Goal: Task Accomplishment & Management: Complete application form

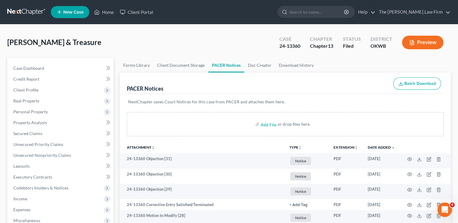
click at [26, 11] on link at bounding box center [26, 12] width 39 height 11
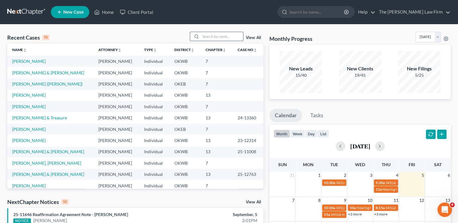
click at [222, 37] on input "search" at bounding box center [222, 36] width 42 height 9
type input "nail"
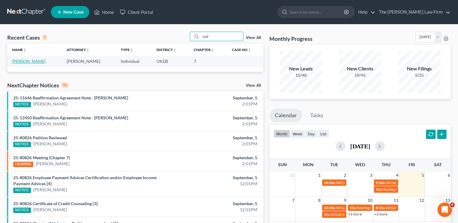
click at [26, 61] on link "[PERSON_NAME]" at bounding box center [29, 61] width 34 height 5
select select "4"
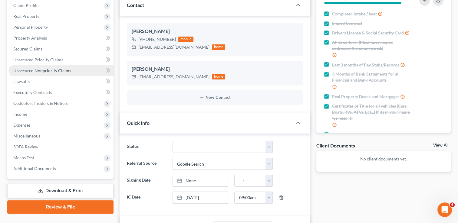
scroll to position [30, 0]
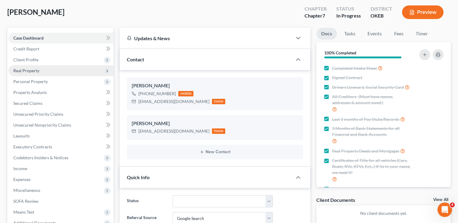
click at [30, 71] on span "Real Property" at bounding box center [26, 70] width 26 height 5
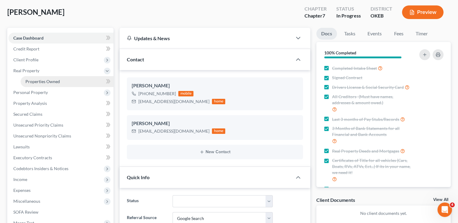
click at [50, 82] on span "Properties Owned" at bounding box center [42, 81] width 34 height 5
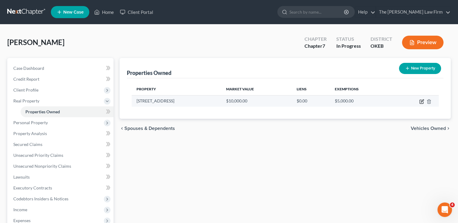
click at [421, 102] on icon "button" at bounding box center [421, 101] width 5 height 5
select select "37"
select select "3"
select select "0"
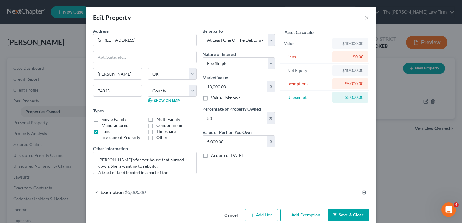
click at [349, 215] on button "Save & Close" at bounding box center [348, 215] width 41 height 13
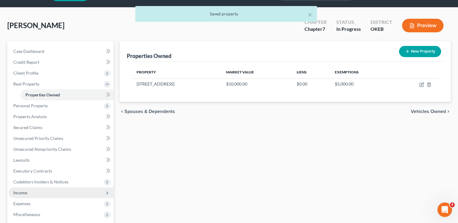
scroll to position [91, 0]
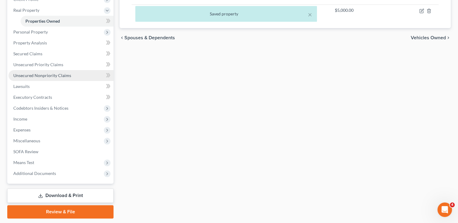
click at [48, 74] on span "Unsecured Nonpriority Claims" at bounding box center [42, 75] width 58 height 5
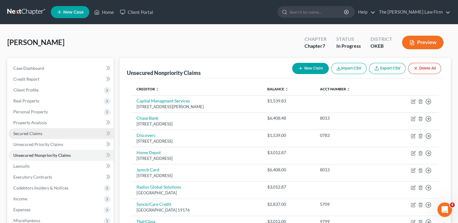
click at [44, 135] on link "Secured Claims" at bounding box center [60, 133] width 105 height 11
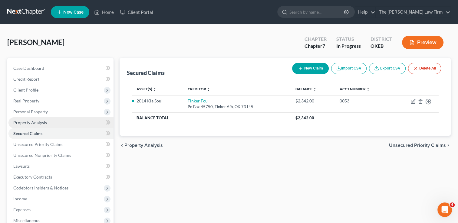
click at [41, 123] on span "Property Analysis" at bounding box center [30, 122] width 34 height 5
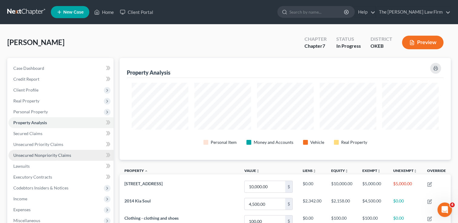
click at [37, 157] on span "Unsecured Nonpriority Claims" at bounding box center [42, 155] width 58 height 5
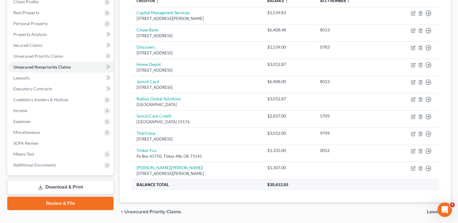
scroll to position [79, 0]
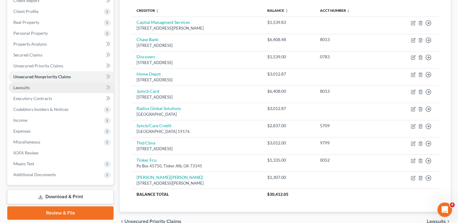
click at [28, 85] on span "Lawsuits" at bounding box center [21, 87] width 16 height 5
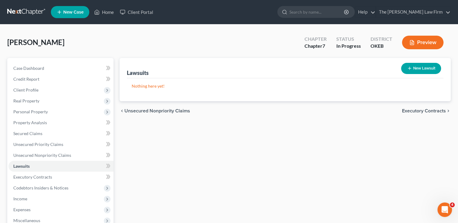
click at [20, 13] on link at bounding box center [26, 12] width 39 height 11
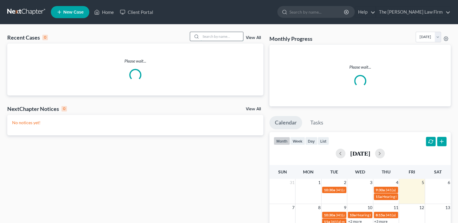
click at [223, 37] on input "search" at bounding box center [222, 36] width 42 height 9
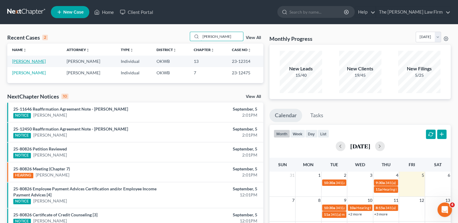
type input "angelina"
click at [43, 62] on link "[PERSON_NAME]" at bounding box center [29, 61] width 34 height 5
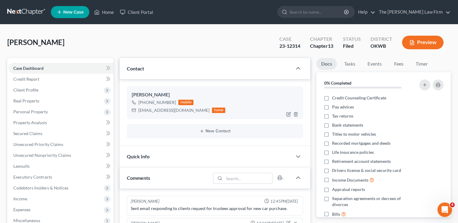
drag, startPoint x: 139, startPoint y: 111, endPoint x: 199, endPoint y: 112, distance: 60.5
click at [199, 112] on div "angelina.campbell18@yahoo.com" at bounding box center [173, 110] width 71 height 6
drag, startPoint x: 199, startPoint y: 112, endPoint x: 170, endPoint y: 109, distance: 29.2
copy div "angelina.campbell18@yahoo.com"
click at [219, 44] on div "Campbell, Angelina Upgraded Case 23-12314 Chapter Chapter 13 Status Filed Distr…" at bounding box center [228, 45] width 443 height 26
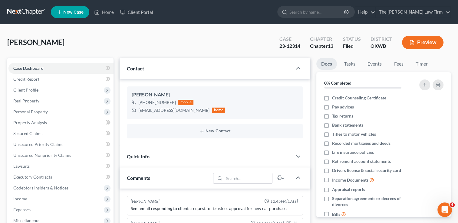
click at [29, 11] on link at bounding box center [26, 12] width 39 height 11
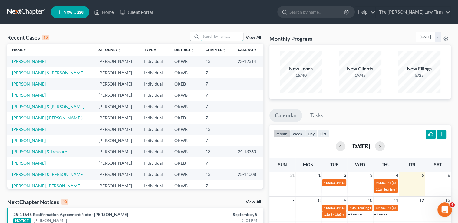
click at [208, 36] on input "search" at bounding box center [222, 36] width 42 height 9
type input "tisho"
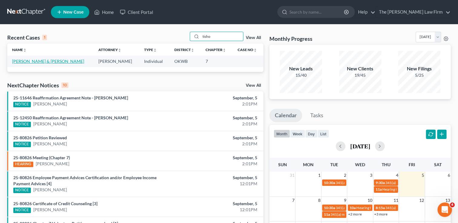
click at [44, 61] on link "Tisho, Kenneth & Beverly" at bounding box center [48, 61] width 72 height 5
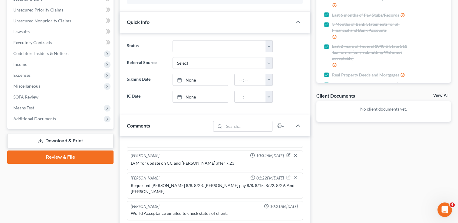
scroll to position [212, 0]
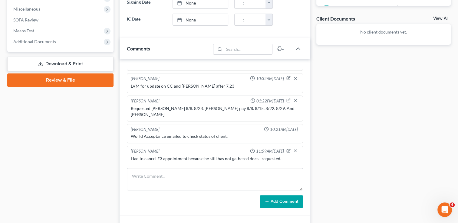
drag, startPoint x: 73, startPoint y: 82, endPoint x: 77, endPoint y: 89, distance: 8.4
click at [73, 82] on link "Review & File" at bounding box center [60, 80] width 106 height 13
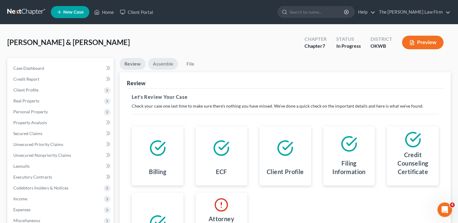
click at [157, 66] on link "Assemble" at bounding box center [163, 64] width 30 height 12
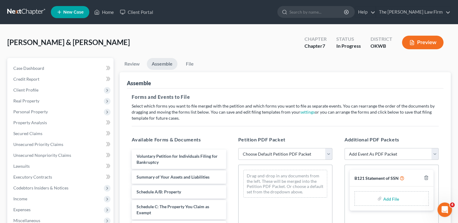
click at [261, 153] on select "Choose Default Petition PDF Packet Complete Bankruptcy Petition (all forms and …" at bounding box center [285, 154] width 94 height 12
select select "0"
click at [238, 148] on select "Choose Default Petition PDF Packet Complete Bankruptcy Petition (all forms and …" at bounding box center [285, 154] width 94 height 12
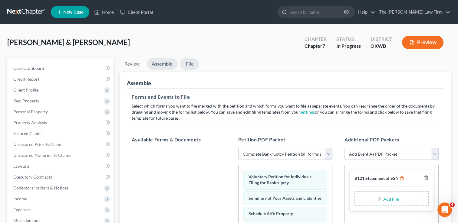
click at [185, 64] on link "File" at bounding box center [189, 64] width 19 height 12
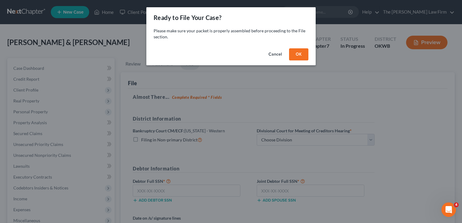
drag, startPoint x: 295, startPoint y: 55, endPoint x: 294, endPoint y: 58, distance: 3.3
click at [295, 54] on button "OK" at bounding box center [298, 54] width 19 height 12
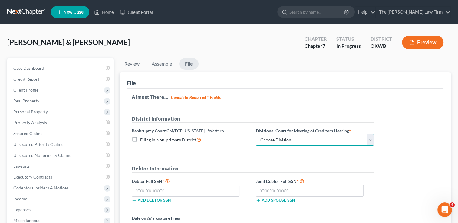
drag, startPoint x: 303, startPoint y: 142, endPoint x: 300, endPoint y: 144, distance: 4.4
click at [303, 142] on select "Choose Division Oklahoma City" at bounding box center [315, 140] width 118 height 12
select select "0"
click at [256, 134] on select "Choose Division Oklahoma City" at bounding box center [315, 140] width 118 height 12
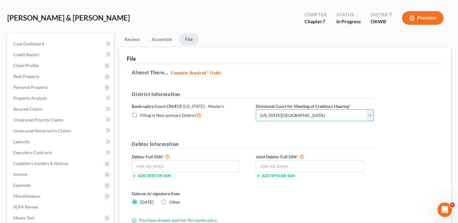
scroll to position [61, 0]
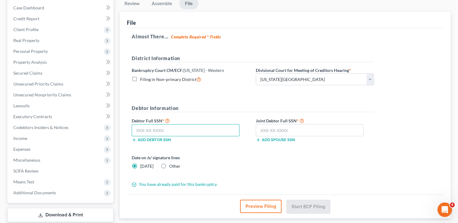
click at [193, 130] on input "text" at bounding box center [186, 130] width 108 height 12
type input "440-54-8255"
click at [305, 132] on input "text" at bounding box center [310, 130] width 108 height 12
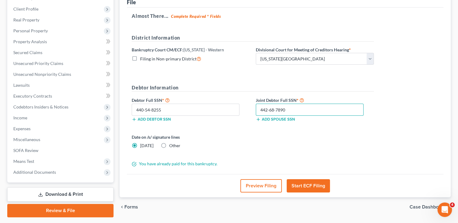
scroll to position [98, 0]
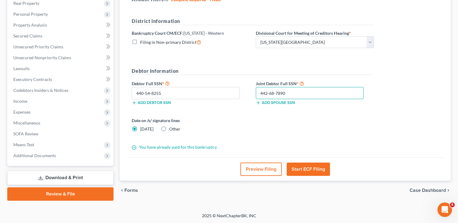
type input "442-68-7890"
click at [169, 128] on label "Other" at bounding box center [174, 129] width 11 height 6
click at [172, 128] on input "Other" at bounding box center [174, 128] width 4 height 4
radio input "true"
radio input "false"
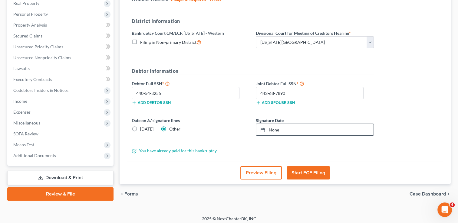
drag, startPoint x: 271, startPoint y: 129, endPoint x: 275, endPoint y: 129, distance: 3.9
click at [271, 129] on link "None" at bounding box center [314, 129] width 117 height 11
type input "9/5/2025"
click at [309, 170] on button "Start ECF Filing" at bounding box center [307, 172] width 43 height 13
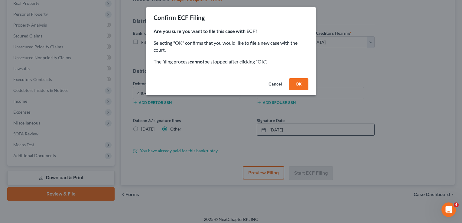
click at [300, 85] on button "OK" at bounding box center [298, 84] width 19 height 12
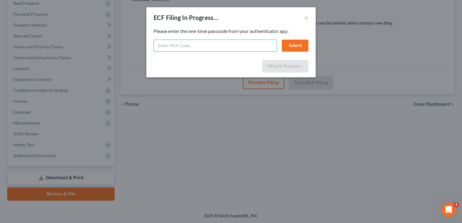
click at [198, 48] on input "text" at bounding box center [215, 46] width 123 height 12
type input "612081"
click at [296, 47] on button "Submit" at bounding box center [295, 46] width 27 height 12
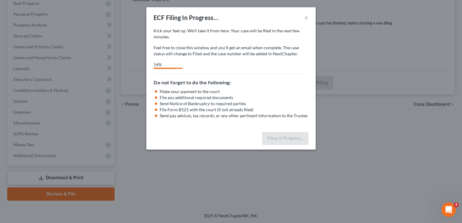
select select "0"
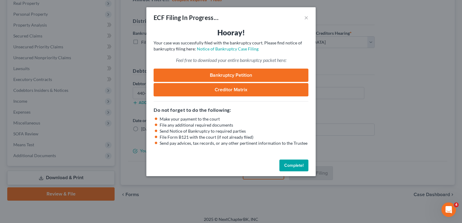
click at [293, 162] on button "Complete!" at bounding box center [294, 166] width 29 height 12
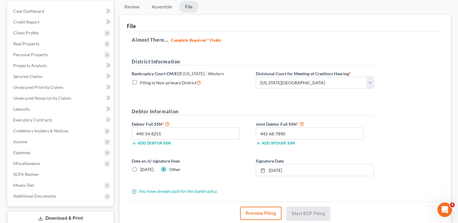
scroll to position [0, 0]
